Goal: Task Accomplishment & Management: Manage account settings

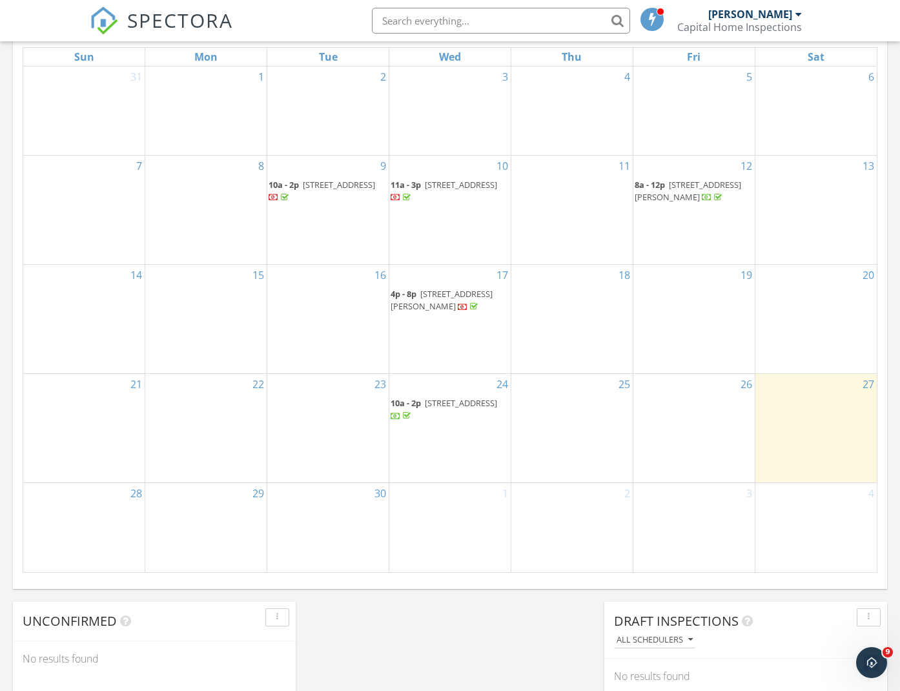
click at [456, 398] on span "2425 W Alpine Dr, Terra Alta 26764" at bounding box center [461, 403] width 72 height 12
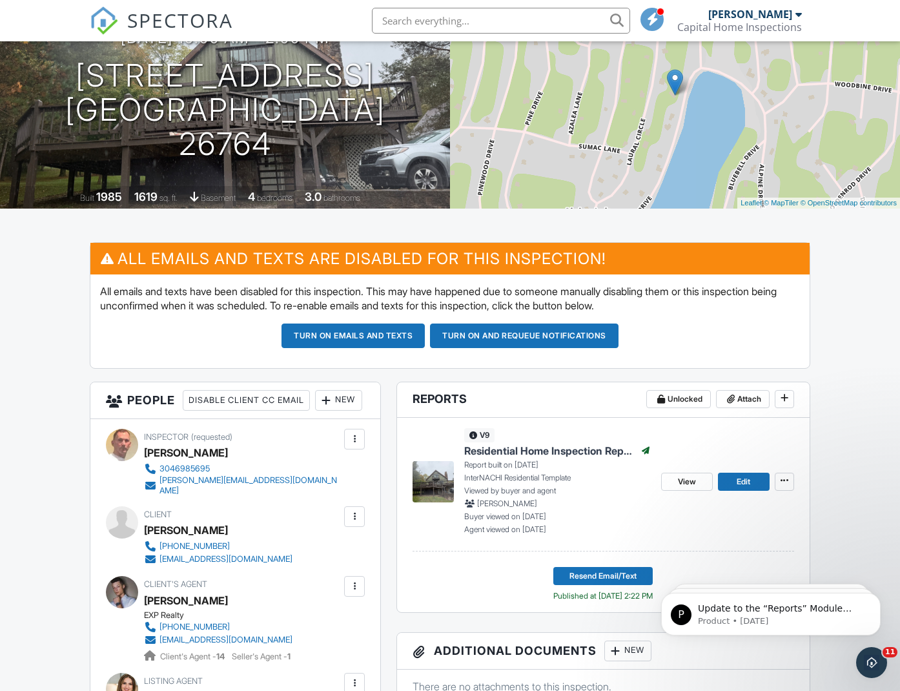
scroll to position [148, 0]
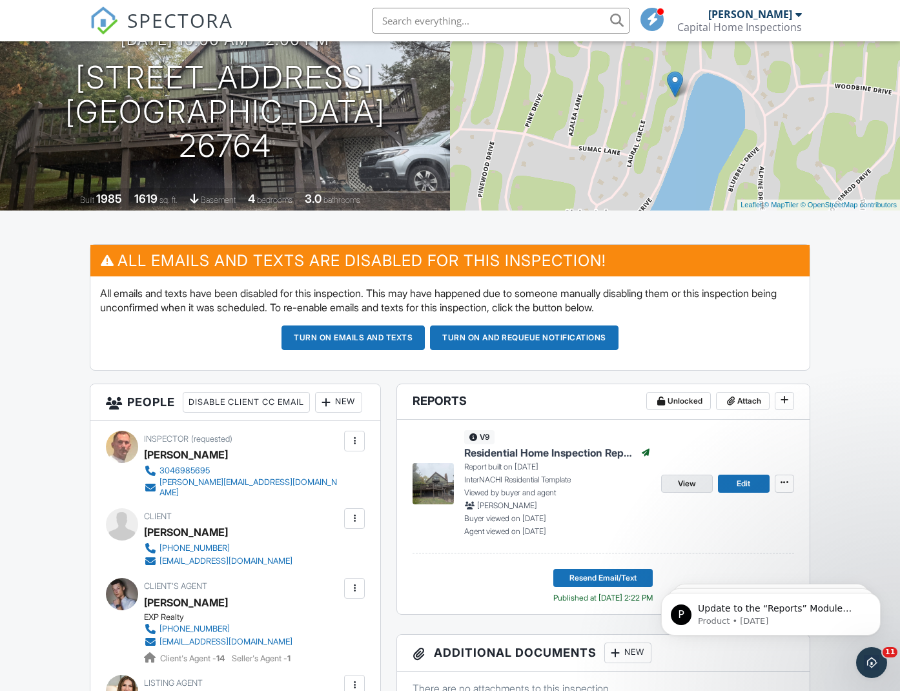
click at [694, 483] on span "View" at bounding box center [687, 483] width 18 height 13
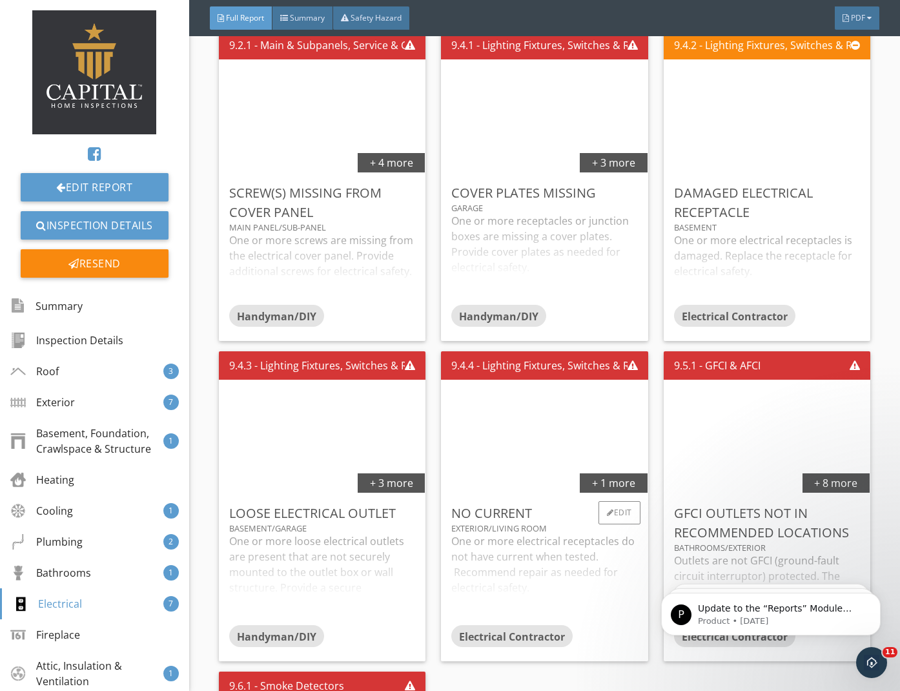
scroll to position [5064, 0]
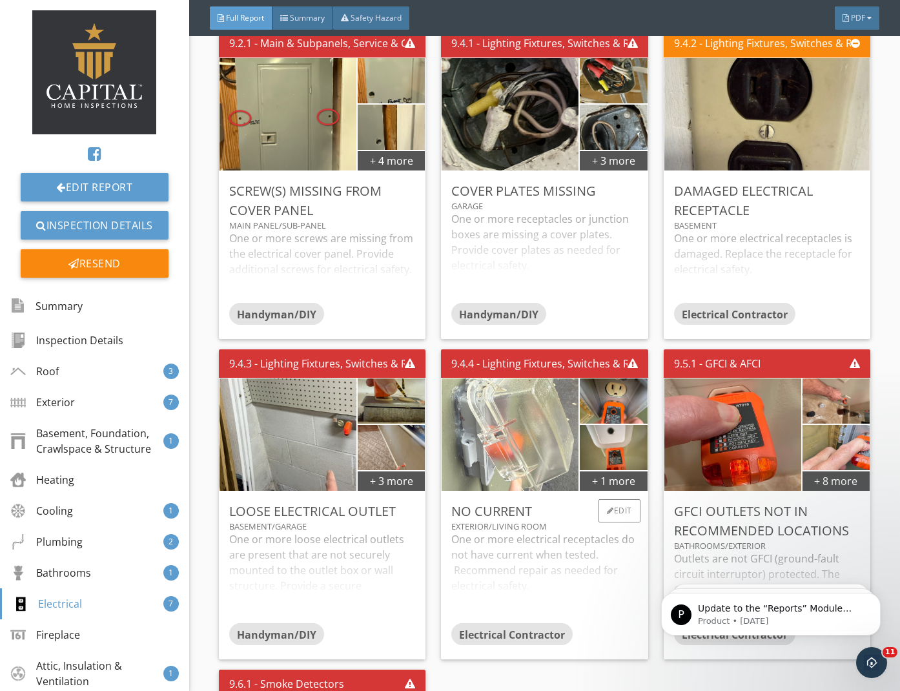
click at [554, 472] on img at bounding box center [510, 434] width 210 height 281
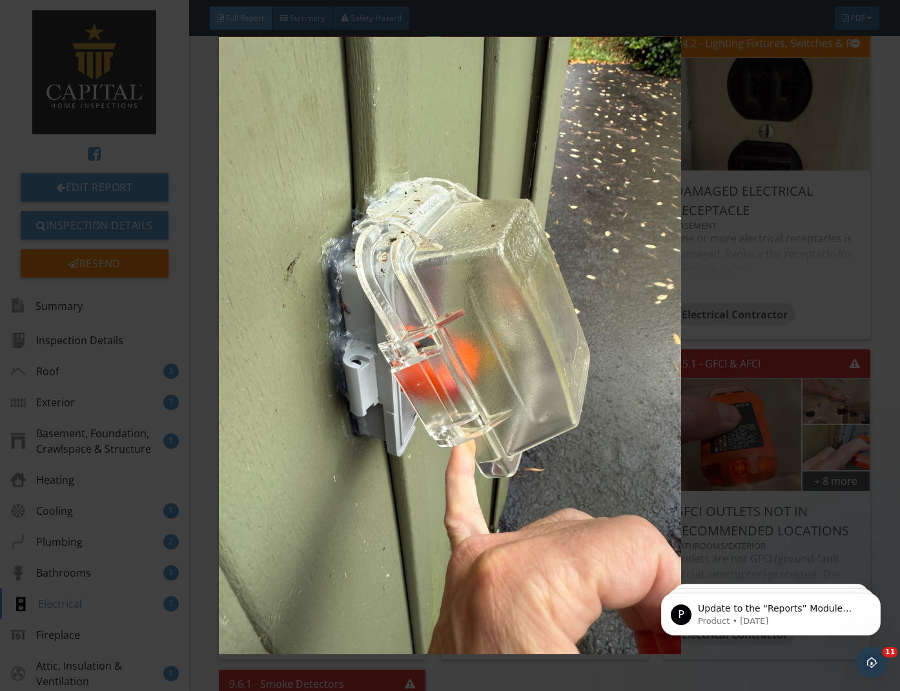
click at [591, 491] on img at bounding box center [450, 345] width 816 height 617
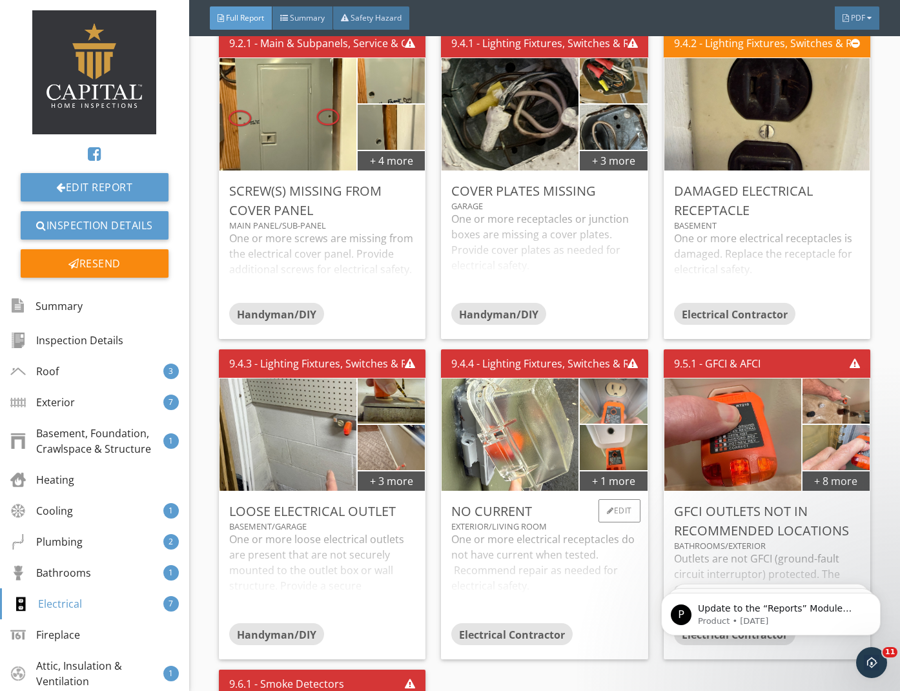
click at [604, 407] on img at bounding box center [613, 401] width 85 height 113
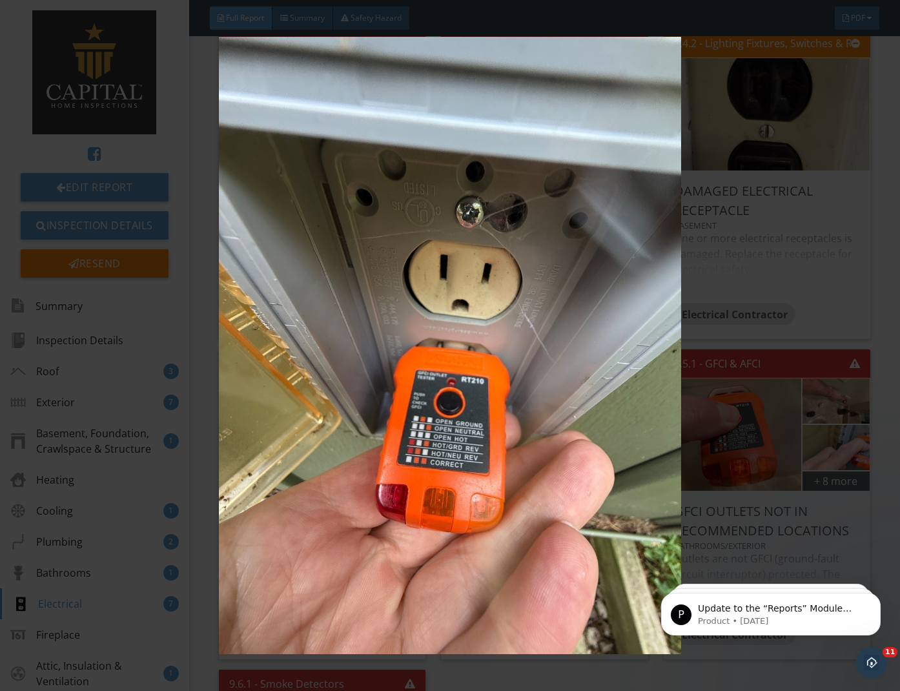
click at [604, 428] on img at bounding box center [450, 345] width 816 height 617
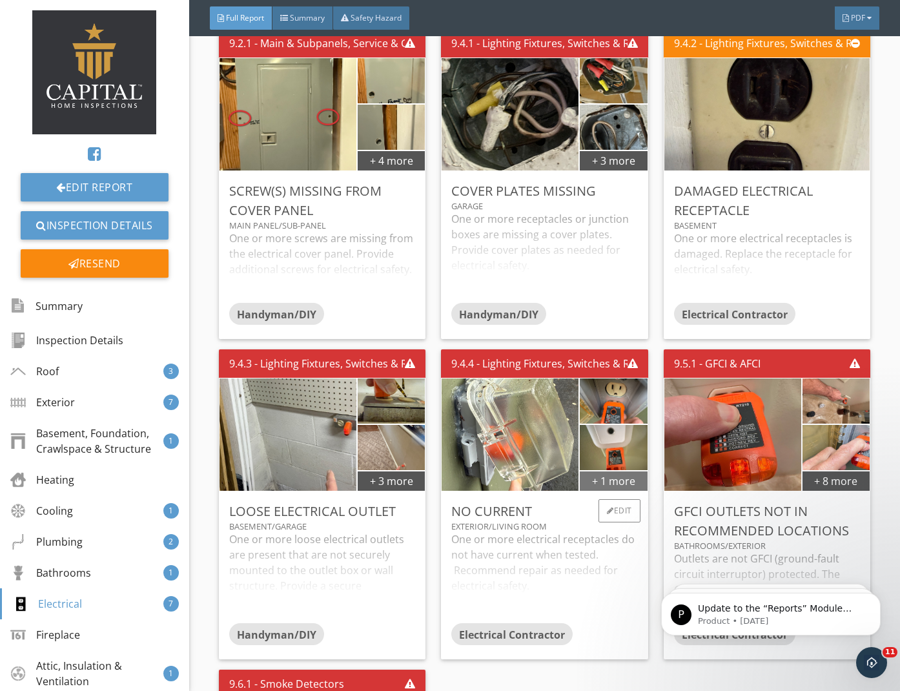
click at [600, 474] on div "+ 1 more" at bounding box center [613, 480] width 67 height 21
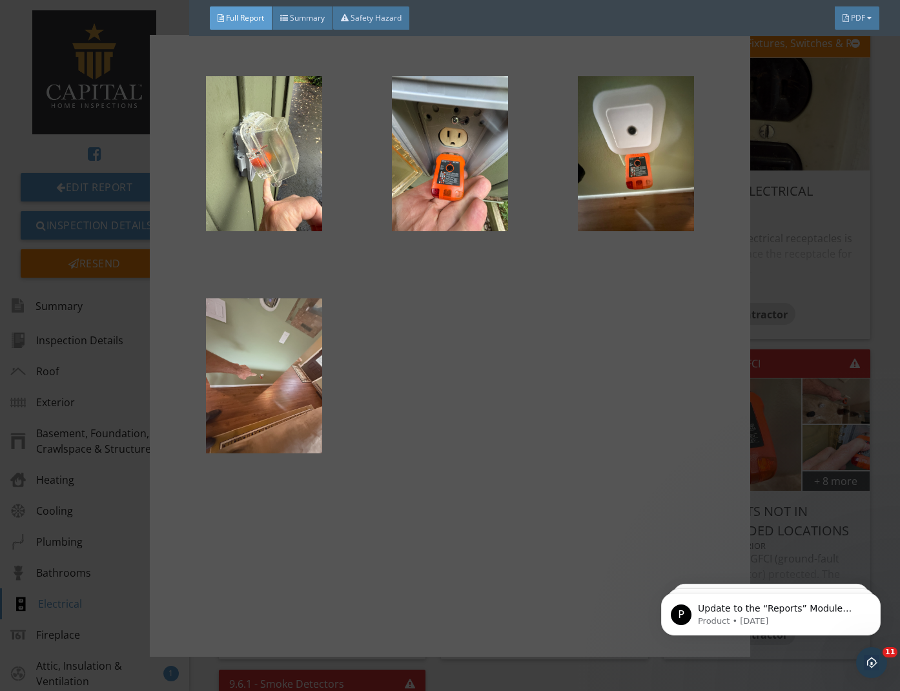
click at [278, 388] on div at bounding box center [263, 375] width 145 height 155
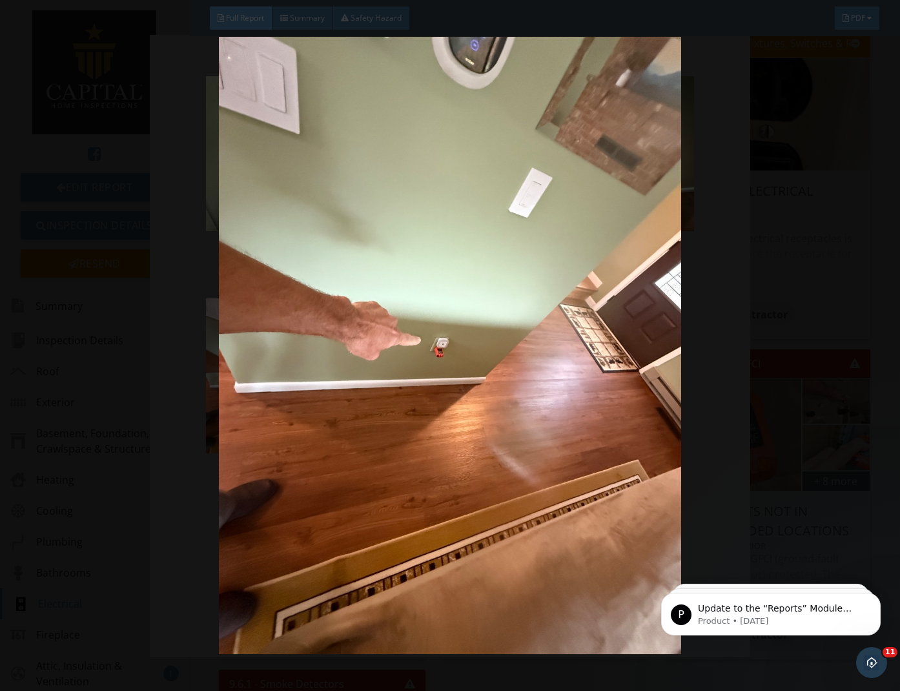
click at [537, 402] on img at bounding box center [450, 345] width 816 height 617
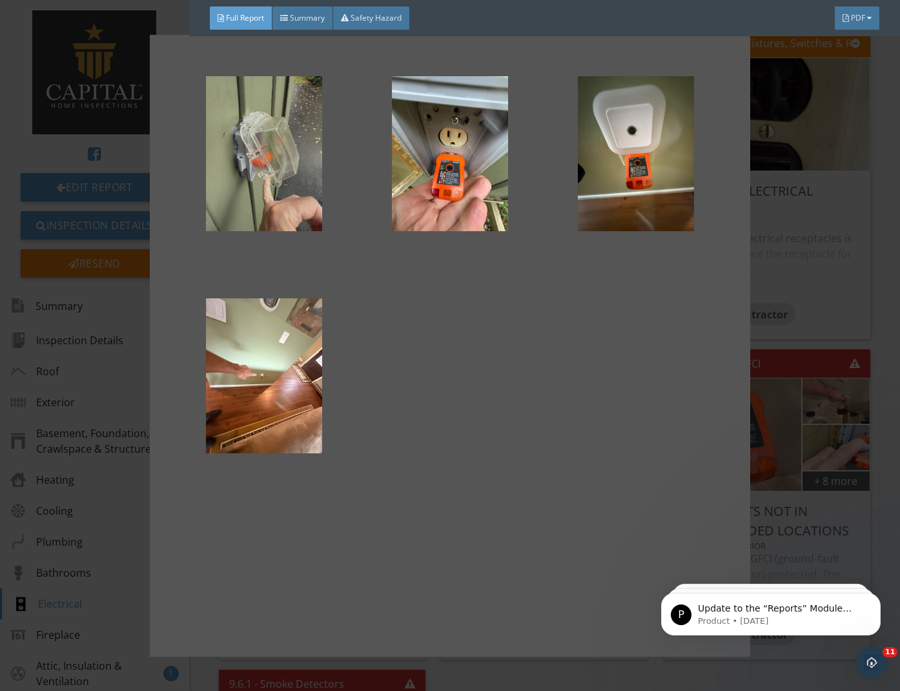
click at [290, 198] on div at bounding box center [263, 153] width 145 height 155
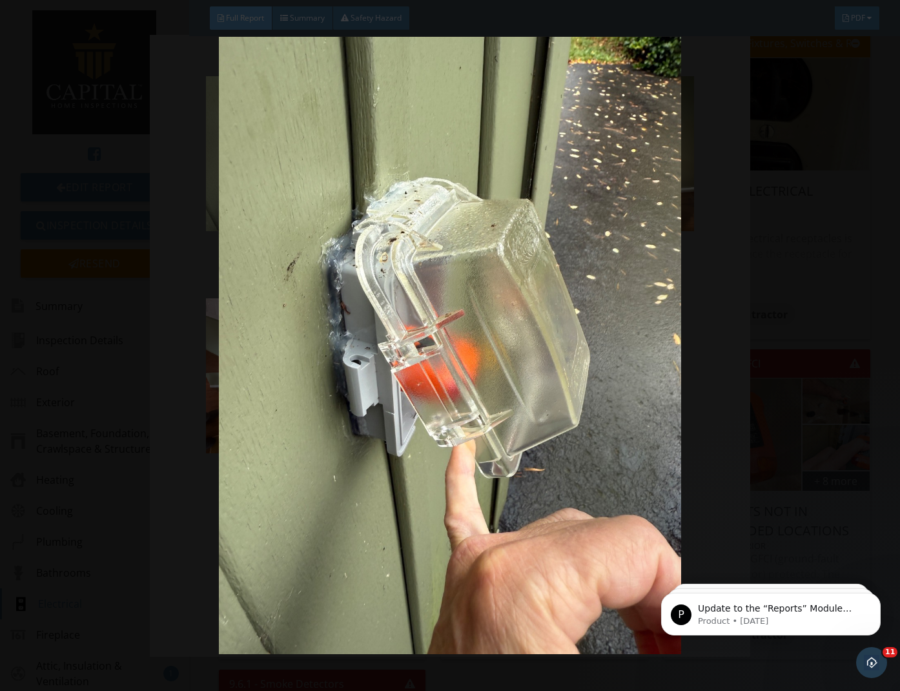
click at [493, 322] on img at bounding box center [450, 345] width 816 height 617
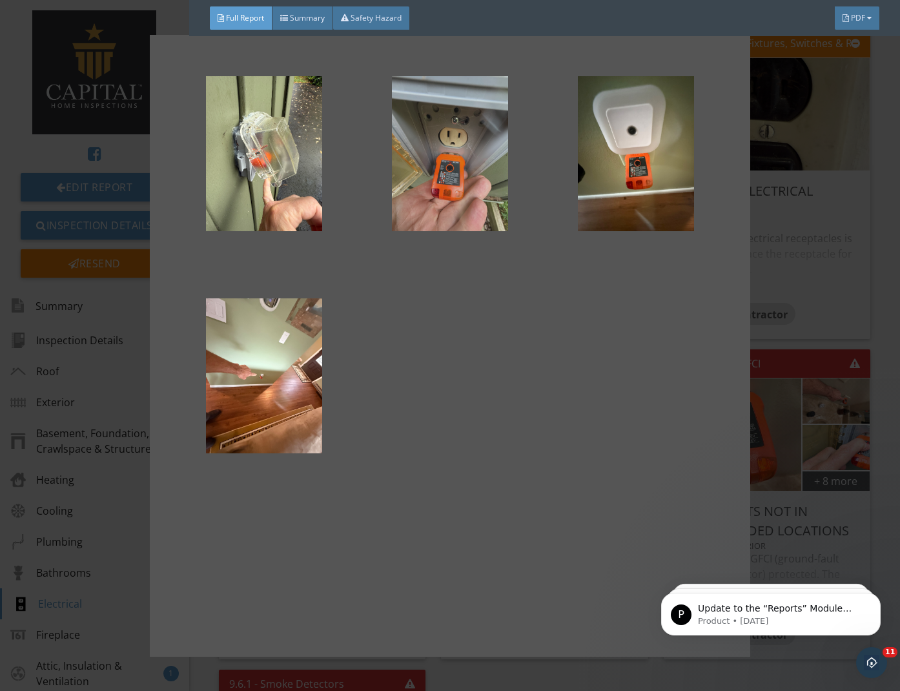
click at [469, 201] on div at bounding box center [450, 153] width 145 height 155
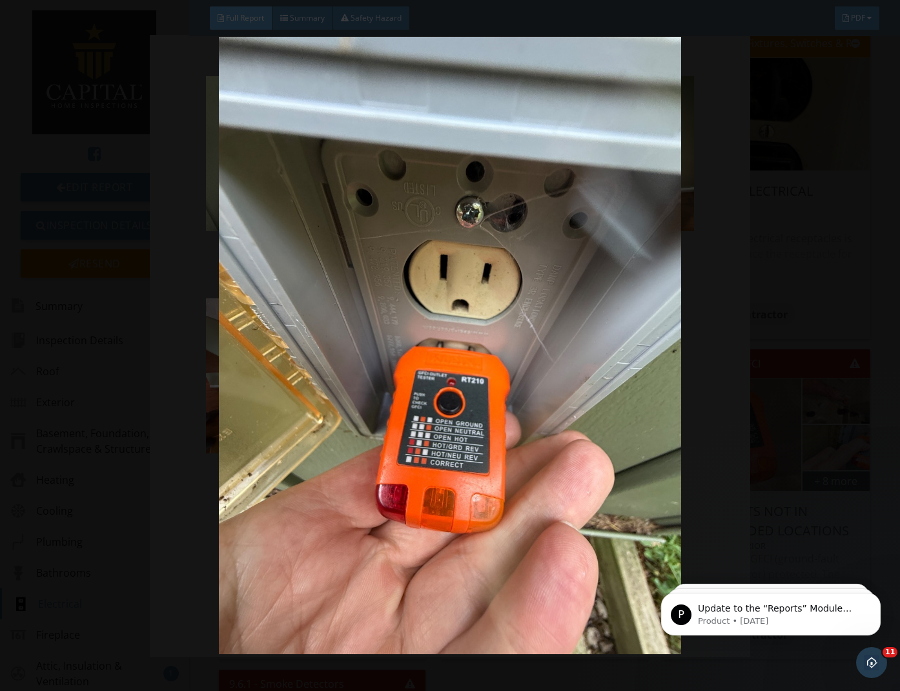
click at [464, 281] on img at bounding box center [450, 345] width 816 height 617
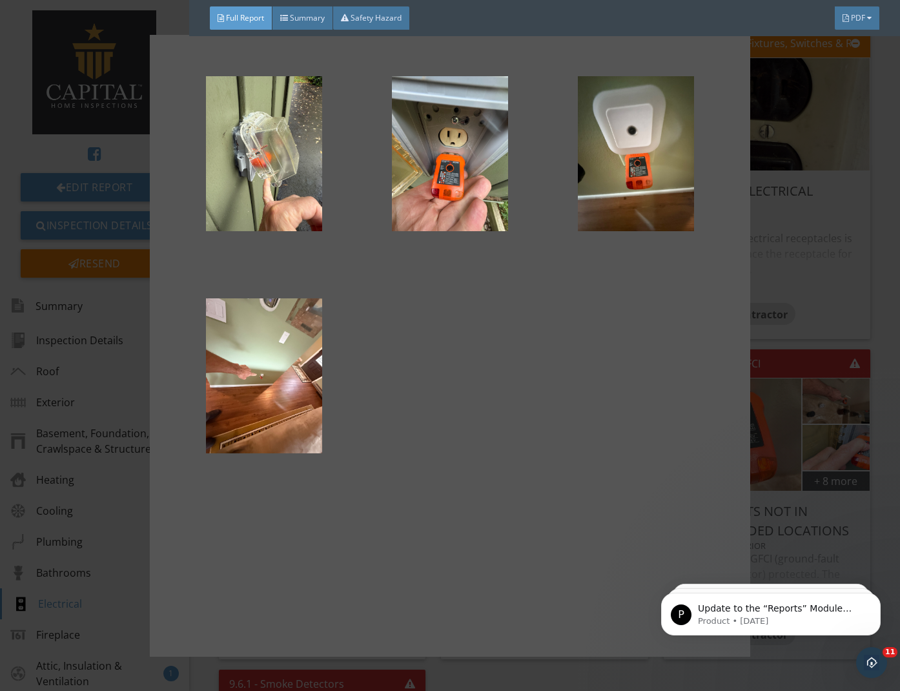
click at [814, 205] on div at bounding box center [450, 345] width 900 height 691
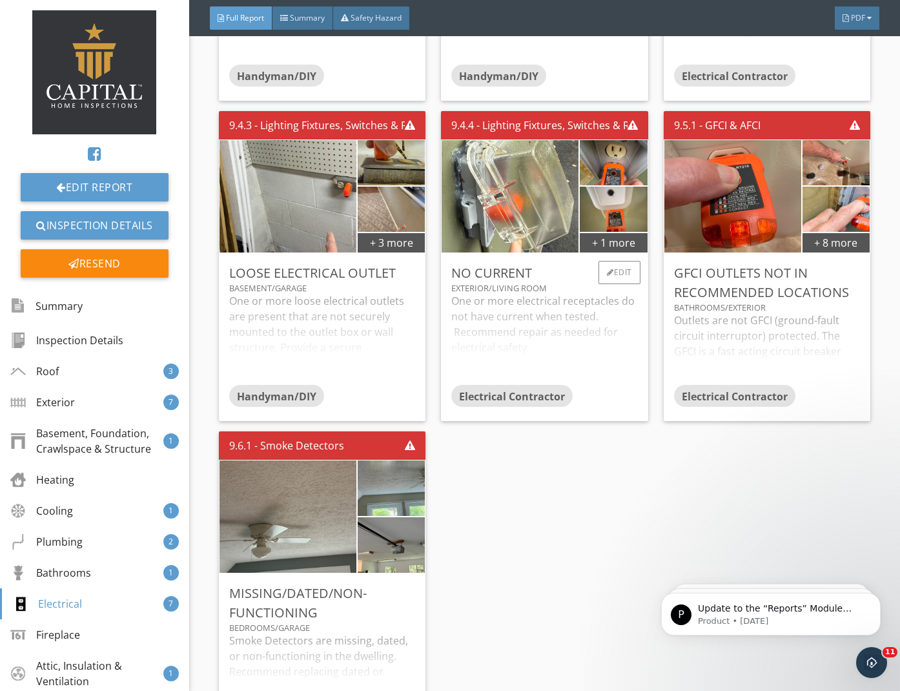
scroll to position [5294, 0]
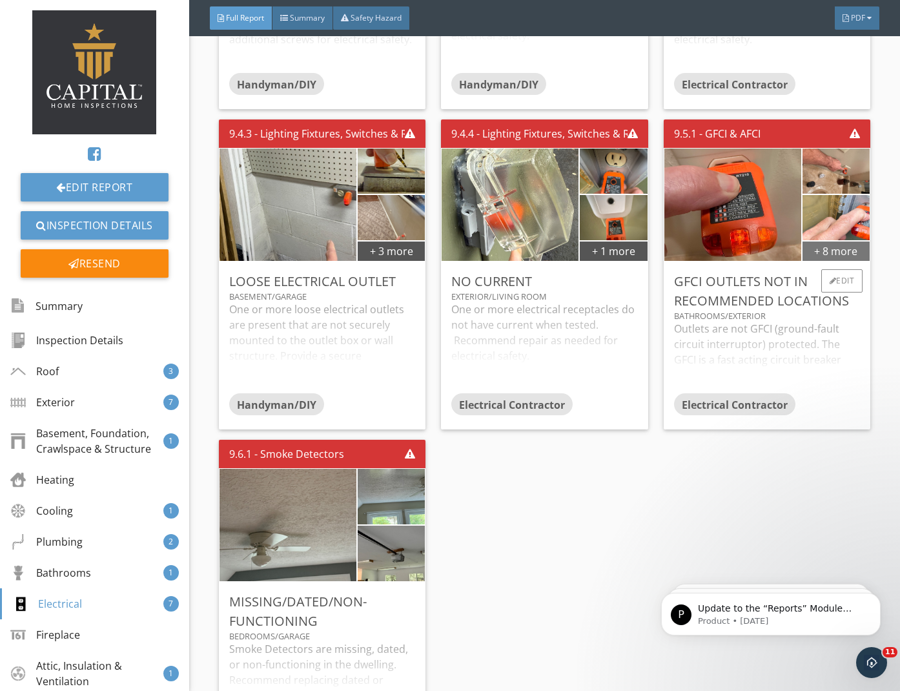
click at [826, 243] on div "+ 8 more" at bounding box center [835, 250] width 67 height 21
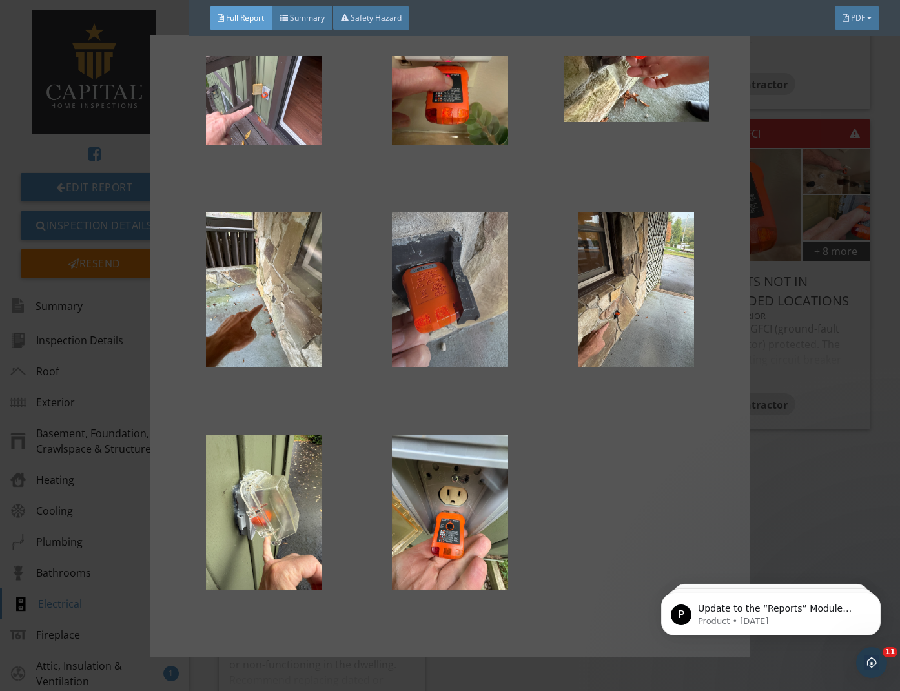
scroll to position [308, 0]
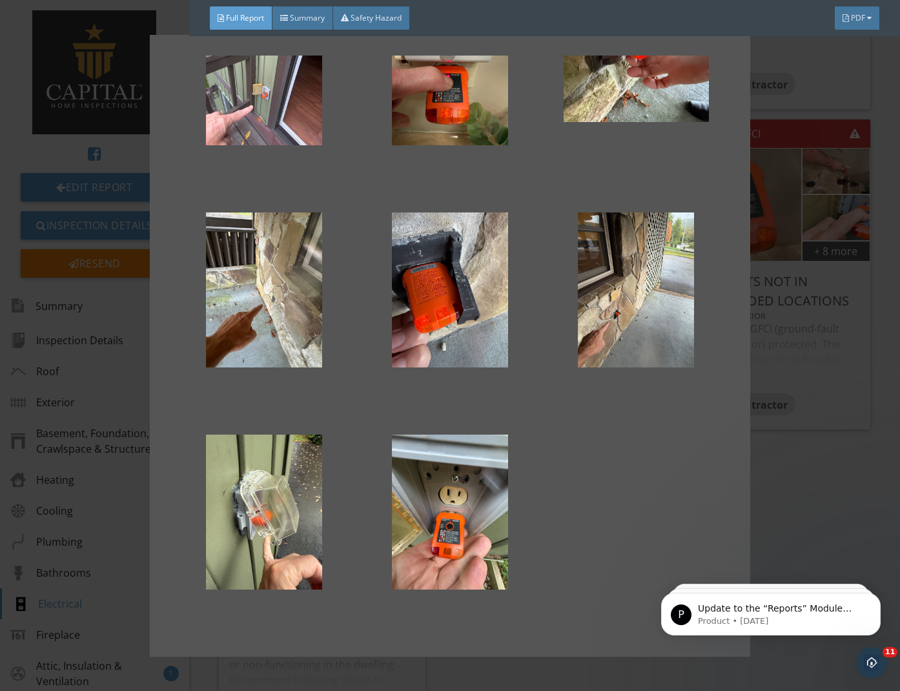
click at [602, 426] on div at bounding box center [449, 346] width 558 height 580
click at [797, 102] on div at bounding box center [450, 345] width 900 height 691
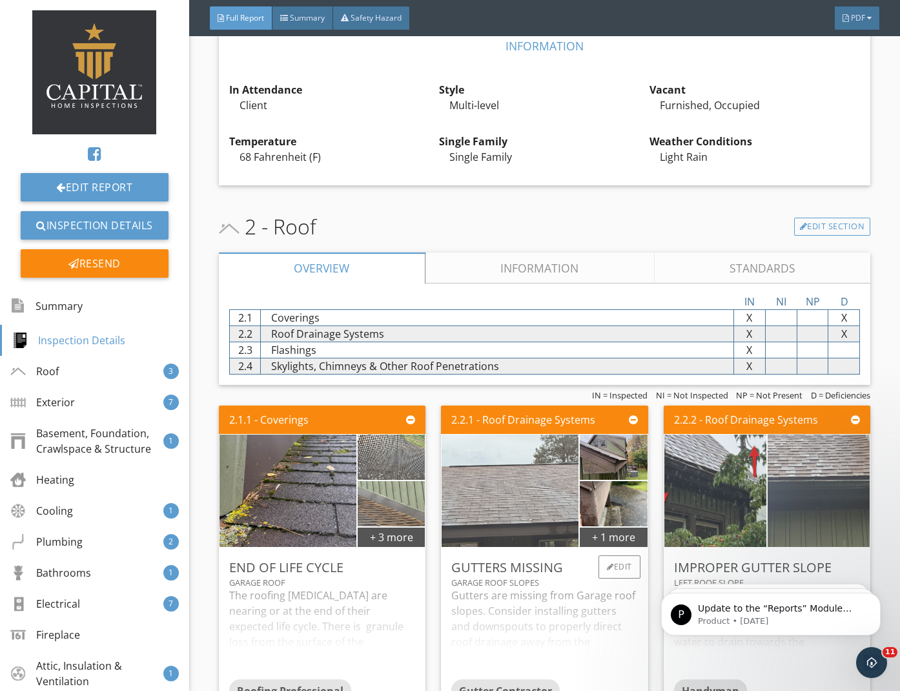
scroll to position [479, 0]
